Goal: Task Accomplishment & Management: Complete application form

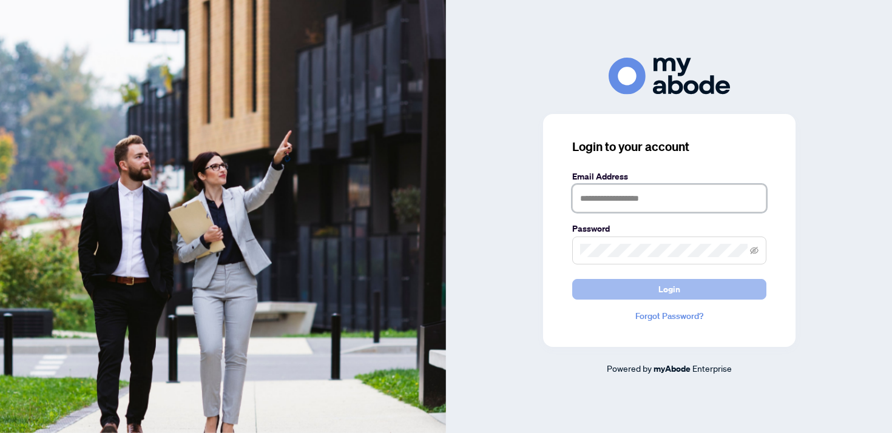
type input "**********"
click at [627, 285] on button "Login" at bounding box center [669, 289] width 194 height 21
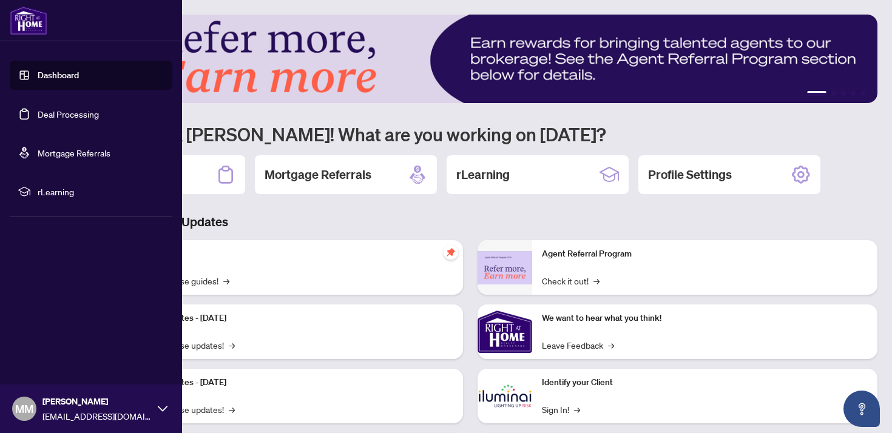
click at [38, 70] on link "Dashboard" at bounding box center [58, 75] width 41 height 11
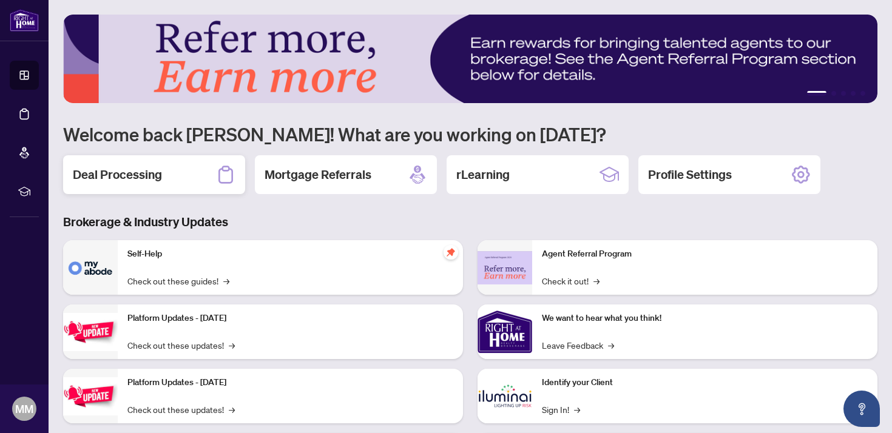
click at [206, 181] on div "Deal Processing" at bounding box center [154, 174] width 182 height 39
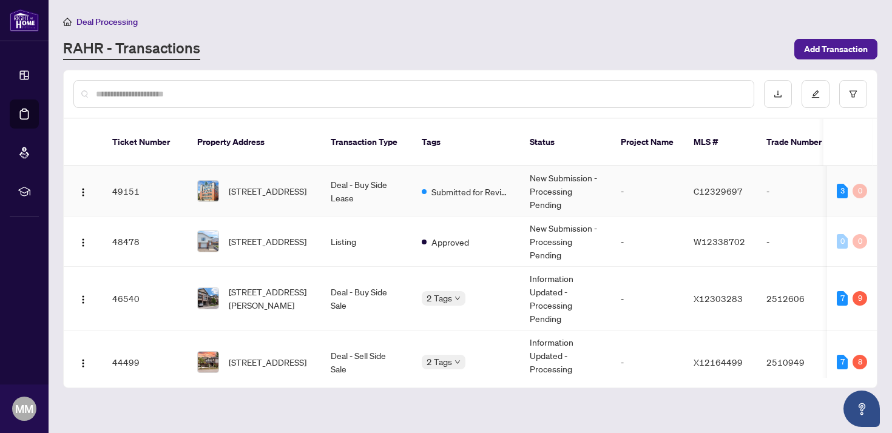
click at [774, 193] on td "-" at bounding box center [799, 191] width 85 height 50
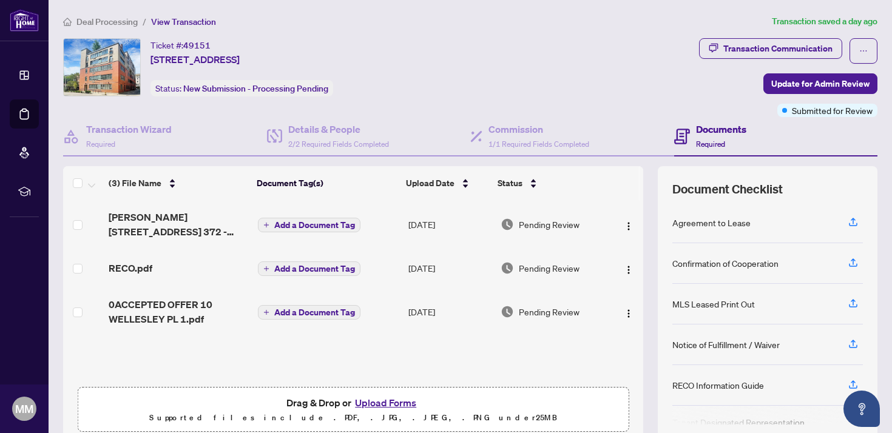
click at [366, 405] on button "Upload Forms" at bounding box center [385, 403] width 69 height 16
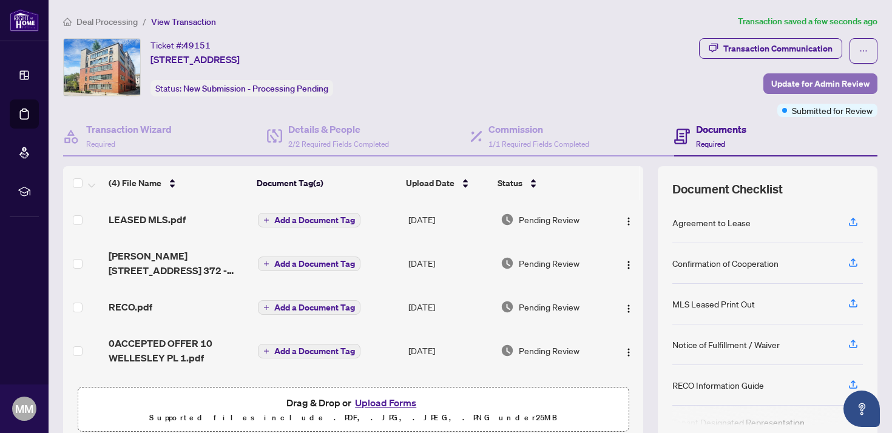
click at [814, 84] on span "Update for Admin Review" at bounding box center [820, 83] width 98 height 19
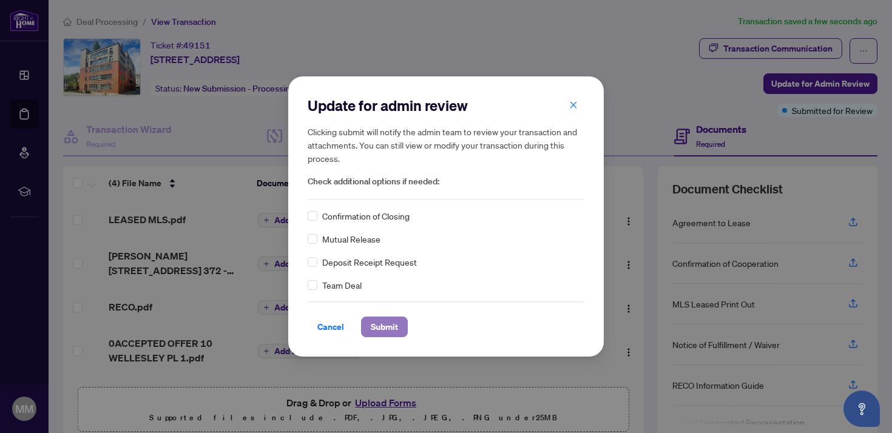
click at [397, 326] on span "Submit" at bounding box center [384, 326] width 27 height 19
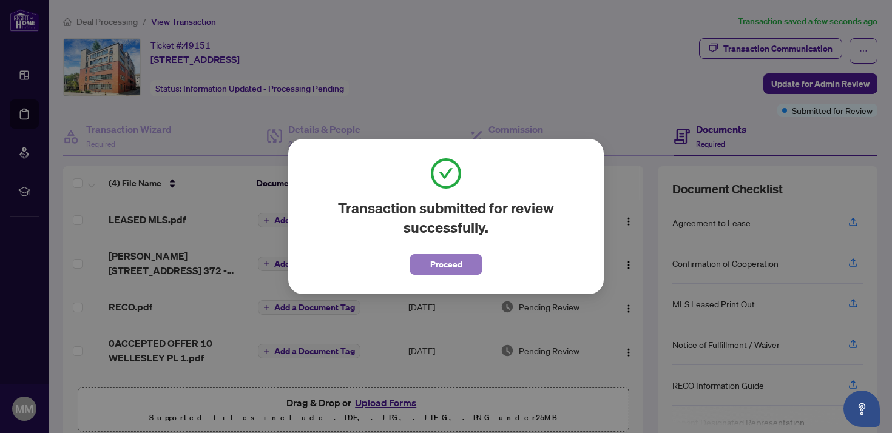
click at [446, 266] on span "Proceed" at bounding box center [446, 264] width 32 height 19
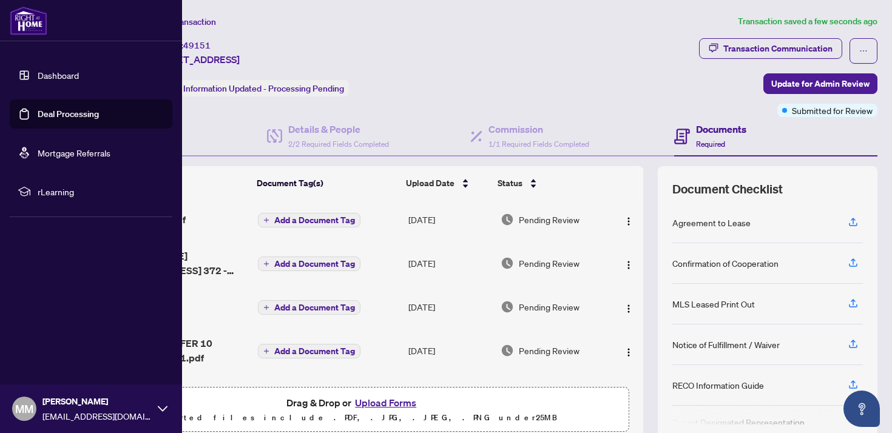
click at [55, 76] on link "Dashboard" at bounding box center [58, 75] width 41 height 11
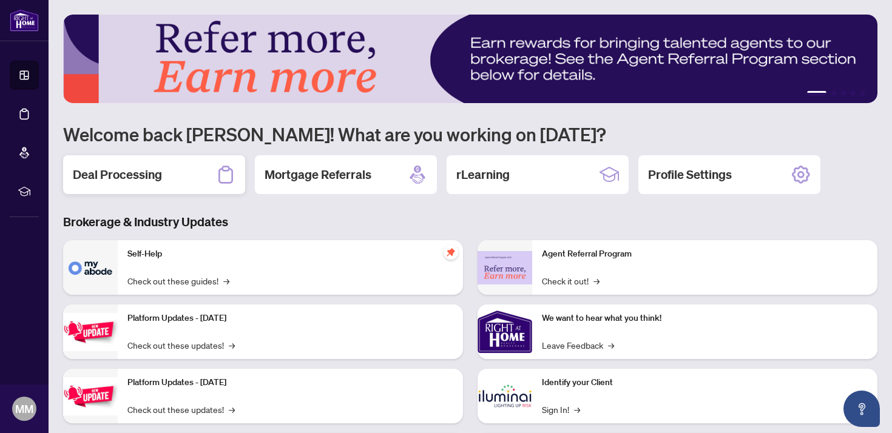
click at [186, 171] on div "Deal Processing" at bounding box center [154, 174] width 182 height 39
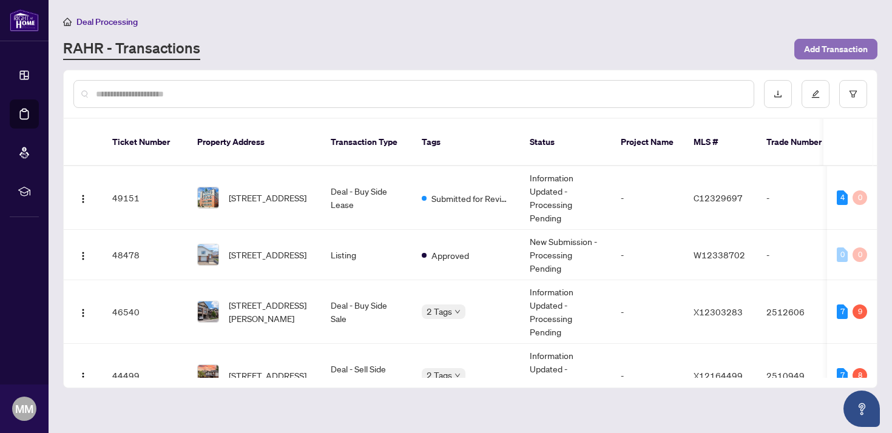
click at [810, 52] on span "Add Transaction" at bounding box center [836, 48] width 64 height 19
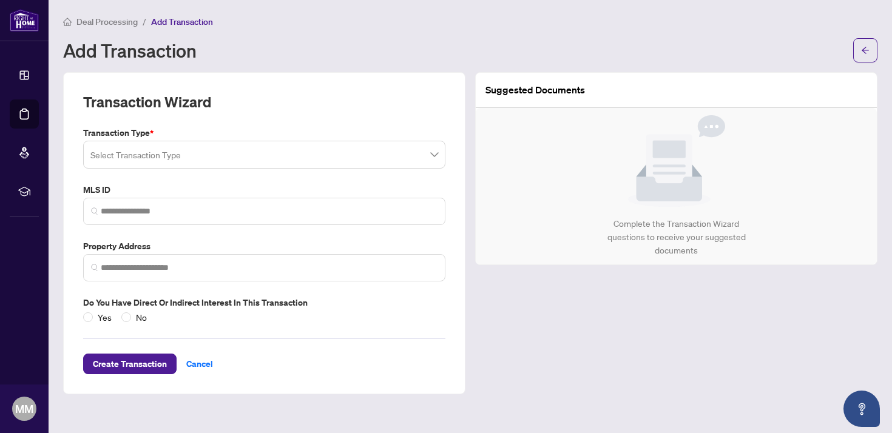
click at [374, 154] on input "search" at bounding box center [258, 156] width 337 height 27
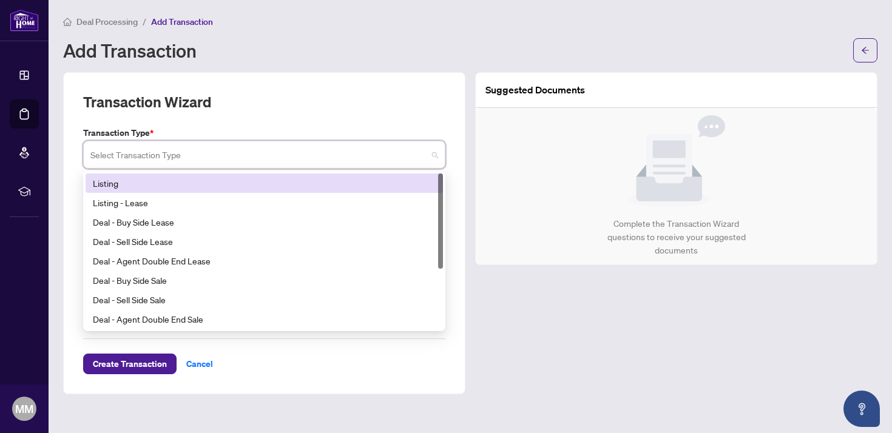
click at [333, 189] on div "Listing" at bounding box center [264, 183] width 343 height 13
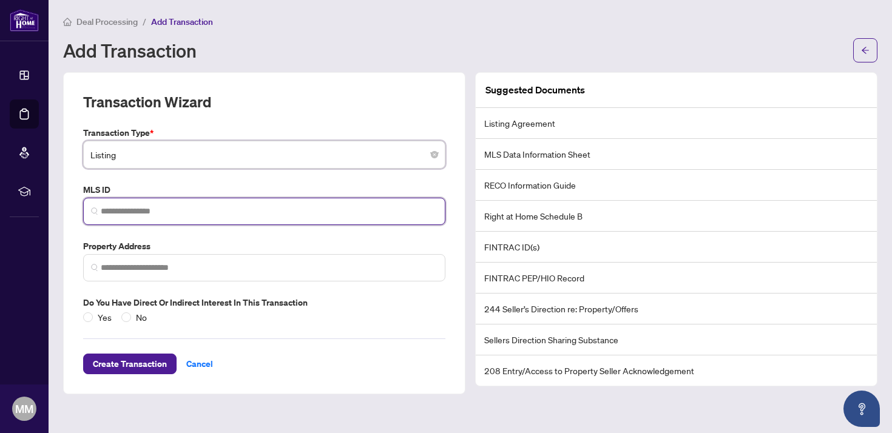
click at [295, 205] on input "search" at bounding box center [269, 211] width 337 height 13
click at [259, 203] on span at bounding box center [264, 211] width 362 height 27
paste input "*********"
type input "*********"
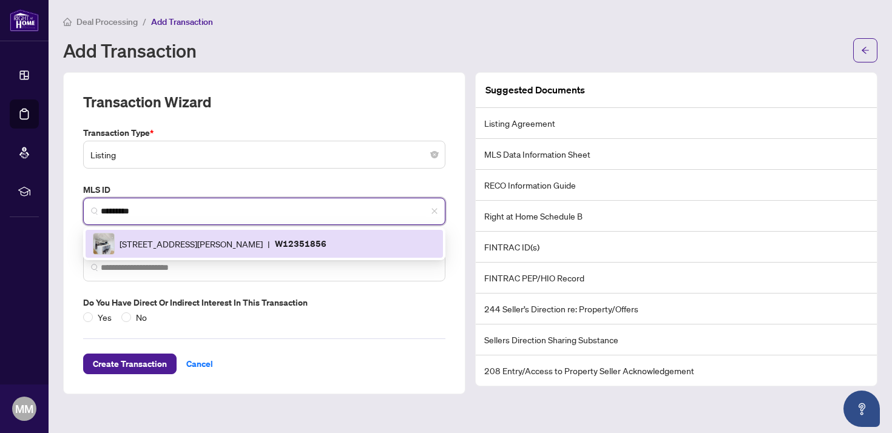
click at [228, 235] on div "[STREET_ADDRESS][PERSON_NAME] | W12351856" at bounding box center [264, 244] width 343 height 22
type input "**********"
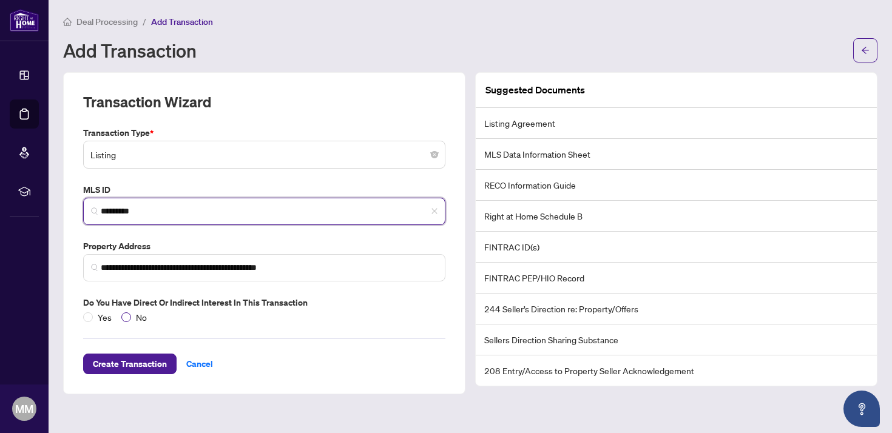
type input "*********"
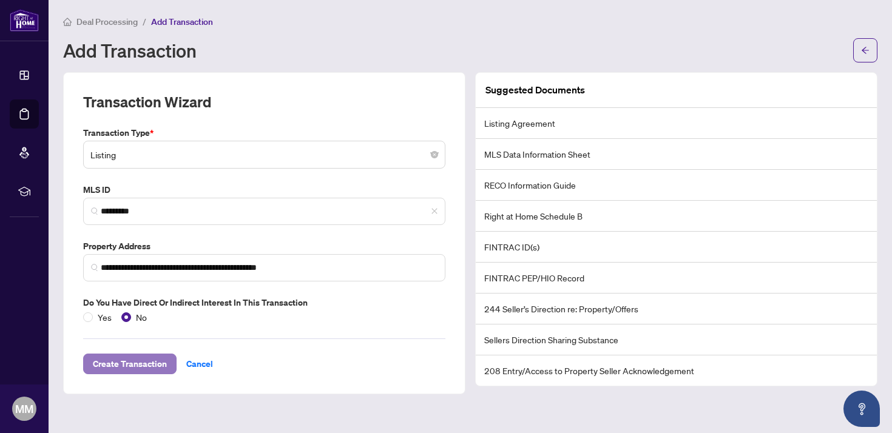
click at [127, 365] on span "Create Transaction" at bounding box center [130, 363] width 74 height 19
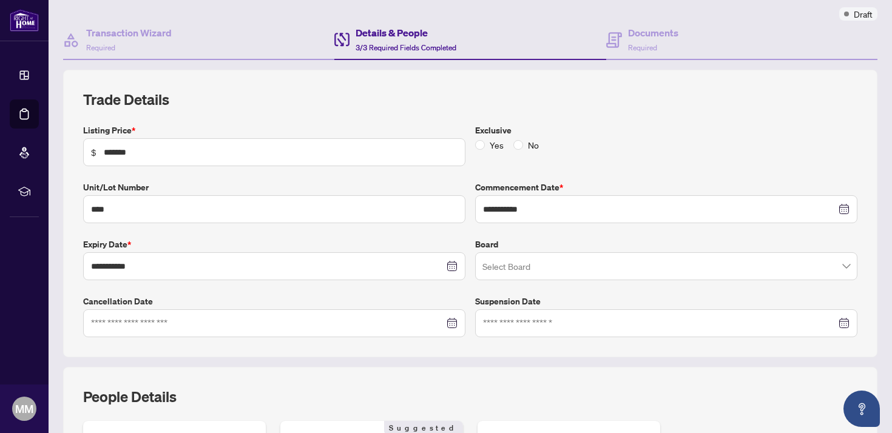
scroll to position [99, 0]
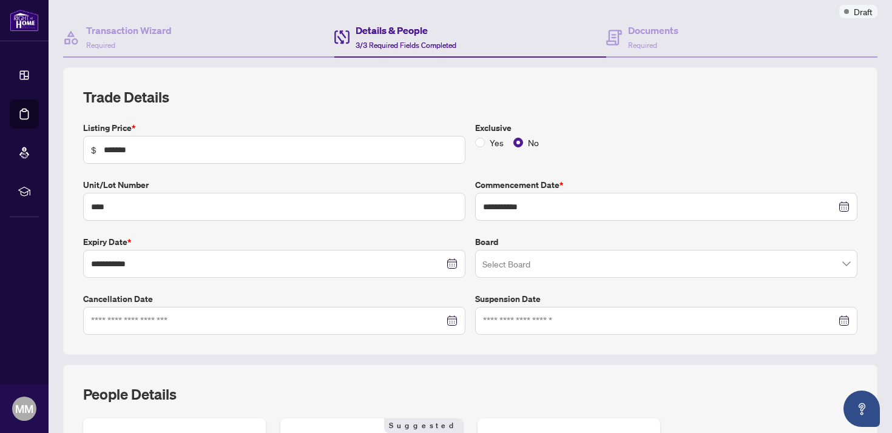
click at [509, 260] on input "search" at bounding box center [660, 265] width 357 height 27
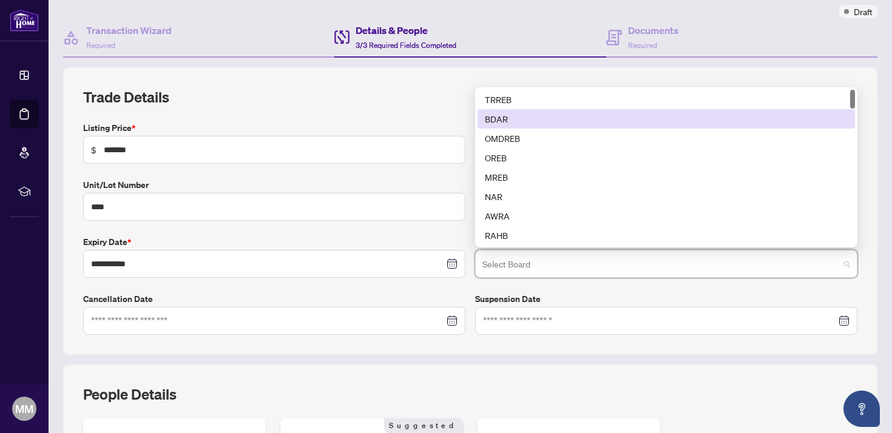
click at [531, 106] on div "TRREB" at bounding box center [666, 99] width 377 height 19
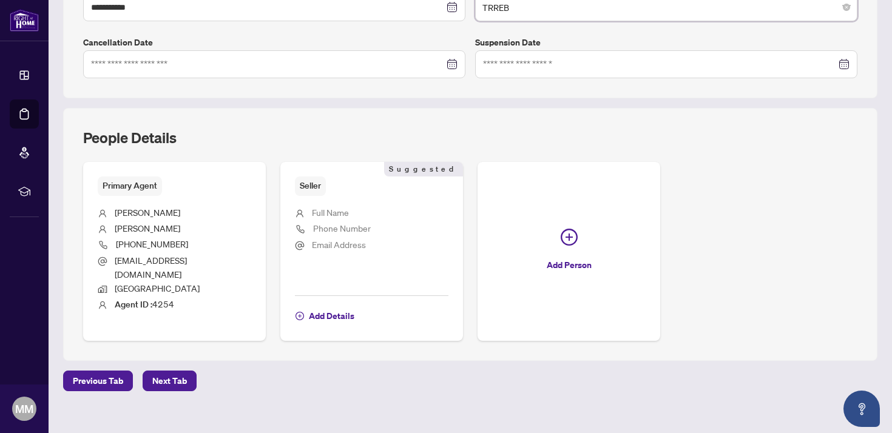
scroll to position [357, 0]
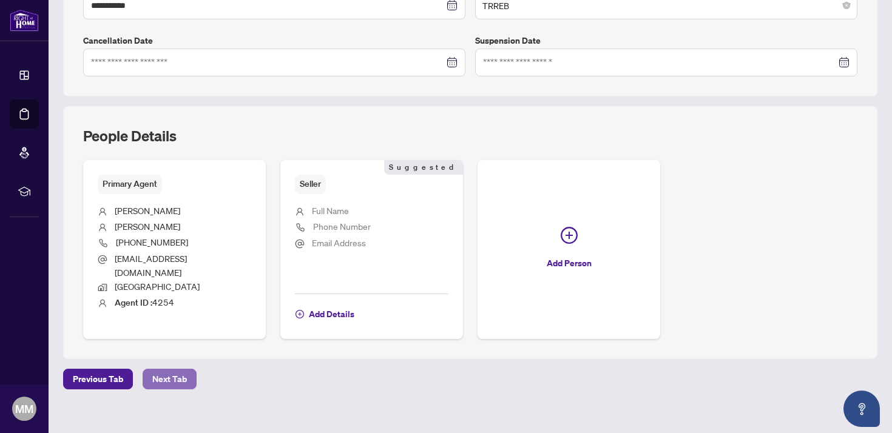
click at [173, 370] on span "Next Tab" at bounding box center [169, 379] width 35 height 19
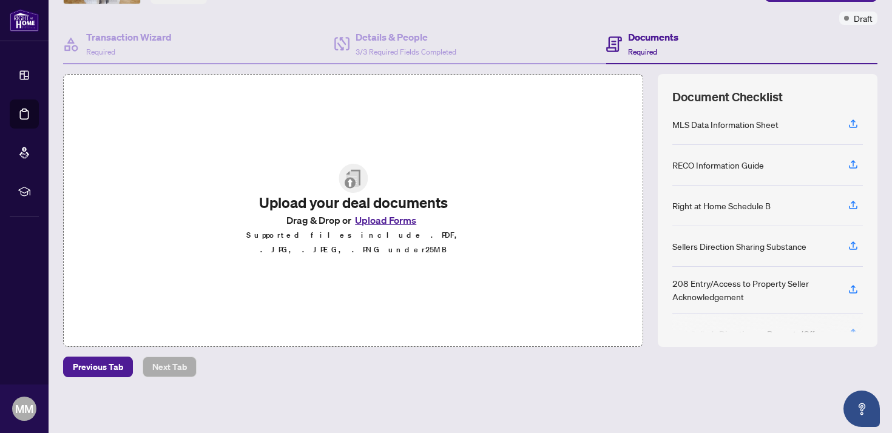
scroll to position [154, 0]
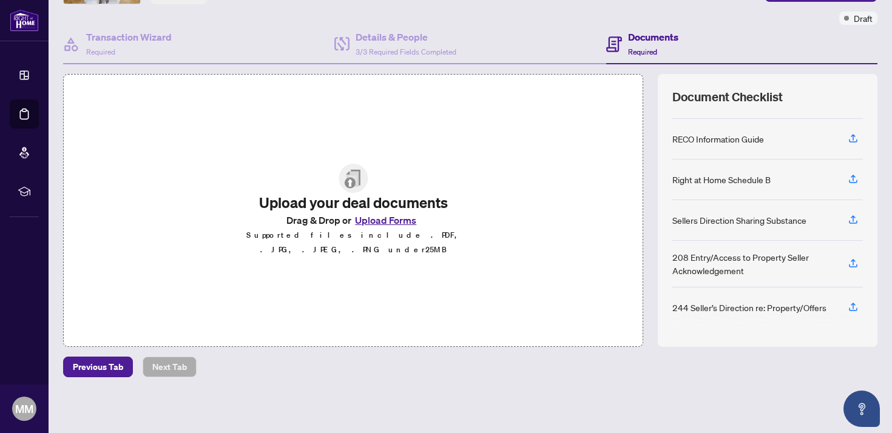
click at [397, 228] on button "Upload Forms" at bounding box center [385, 220] width 69 height 16
click at [383, 226] on button "Upload Forms" at bounding box center [385, 220] width 69 height 16
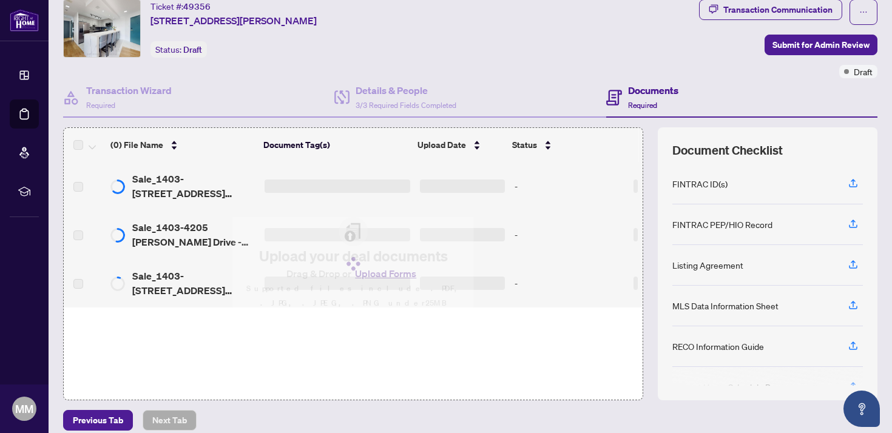
scroll to position [33, 0]
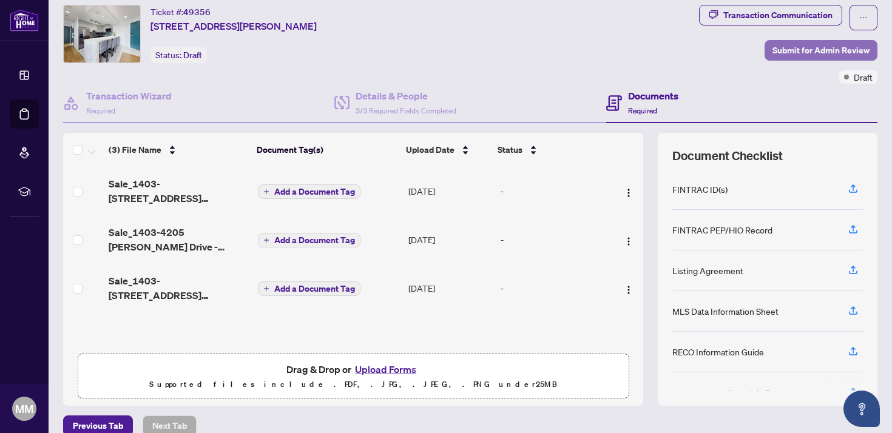
click at [784, 46] on span "Submit for Admin Review" at bounding box center [820, 50] width 97 height 19
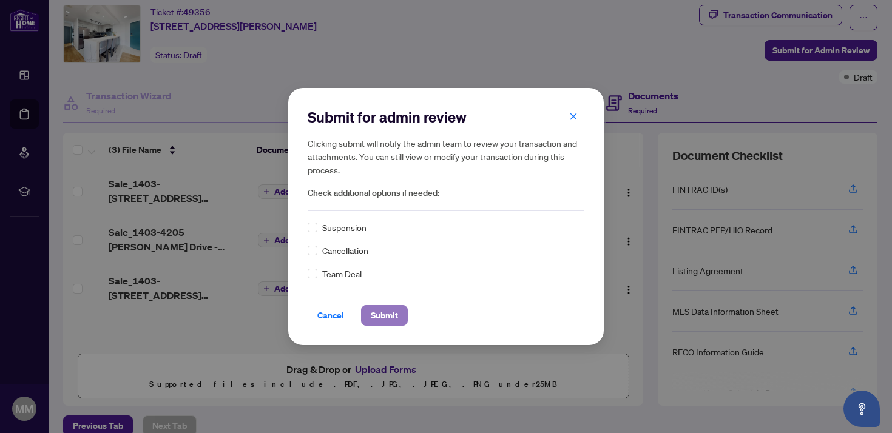
click at [390, 320] on span "Submit" at bounding box center [384, 315] width 27 height 19
